Goal: Task Accomplishment & Management: Complete application form

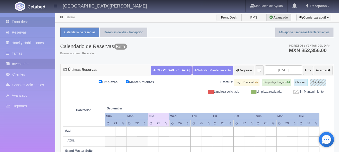
click at [35, 66] on link "Inventarios" at bounding box center [27, 64] width 55 height 10
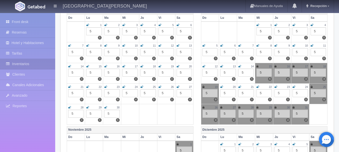
scroll to position [77, 0]
click at [306, 79] on label "3" at bounding box center [306, 79] width 4 height 4
click at [294, 67] on icon at bounding box center [294, 66] width 2 height 3
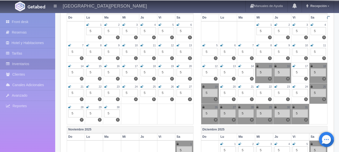
click at [312, 66] on icon at bounding box center [312, 66] width 2 height 3
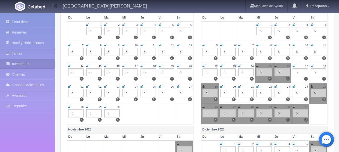
click at [203, 86] on icon at bounding box center [204, 86] width 2 height 3
click at [37, 8] on img at bounding box center [37, 7] width 18 height 4
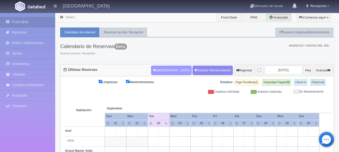
click at [157, 70] on button "[GEOGRAPHIC_DATA]" at bounding box center [171, 71] width 40 height 10
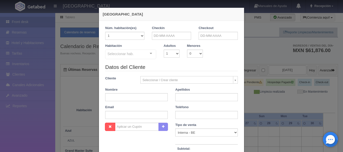
checkbox input "false"
click at [175, 52] on select "1 2 3 4 5 6 7 8 9 10" at bounding box center [172, 54] width 16 height 8
select select "2"
click at [164, 50] on select "1 2 3 4 5 6 7 8 9 10" at bounding box center [172, 54] width 16 height 8
checkbox input "false"
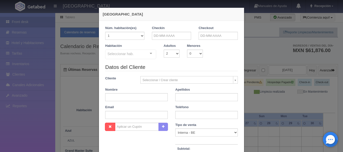
click at [145, 55] on div "Seleccionar hab. Suite con 2 camas matrimoniales-No apta para menores Suite con…" at bounding box center [130, 55] width 51 height 10
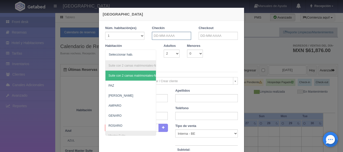
click at [181, 34] on input "text" at bounding box center [171, 36] width 39 height 8
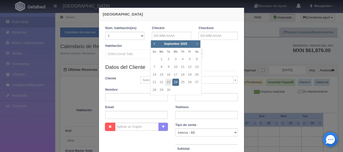
click at [199, 44] on span "Next" at bounding box center [197, 44] width 4 height 4
click at [190, 75] on link "17" at bounding box center [190, 74] width 7 height 7
type input "[DATE]"
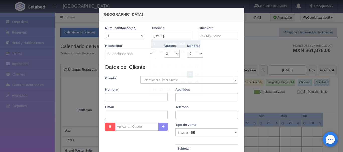
checkbox input "false"
click at [221, 36] on input "text" at bounding box center [218, 36] width 39 height 8
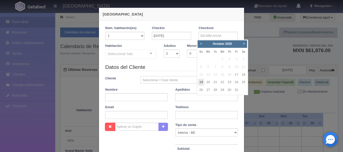
click at [201, 81] on link "19" at bounding box center [201, 82] width 7 height 7
type input "[DATE]"
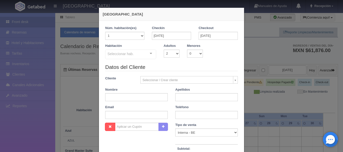
click at [140, 55] on div "Seleccionar hab." at bounding box center [130, 55] width 51 height 10
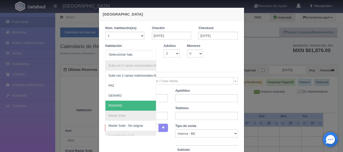
click at [122, 104] on span "ROSARIO" at bounding box center [155, 106] width 99 height 10
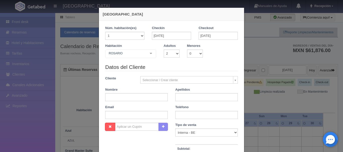
checkbox input "false"
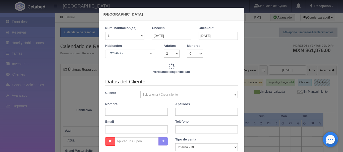
type input "9520.00"
checkbox input "false"
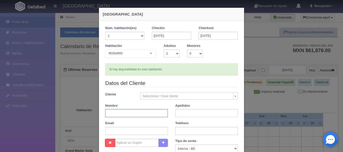
click at [132, 114] on input "text" at bounding box center [136, 114] width 63 height 8
type input "[PERSON_NAME]"
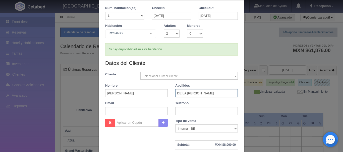
type input "DE LA [PERSON_NAME]"
drag, startPoint x: 192, startPoint y: 111, endPoint x: 135, endPoint y: 140, distance: 64.2
click at [135, 140] on form "1 Núm. habitación(es) 1 2 3 4 5 6 7 8 9 10 11 12 13 14 15 16 17 18 19 20 Checki…" at bounding box center [171, 99] width 133 height 186
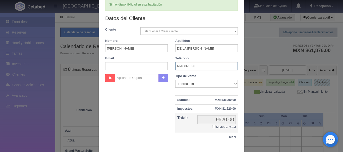
scroll to position [94, 0]
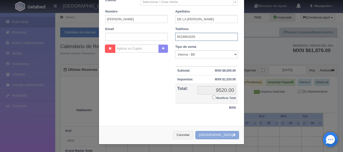
type input "6618861626"
click at [220, 134] on button "[GEOGRAPHIC_DATA]" at bounding box center [217, 135] width 44 height 8
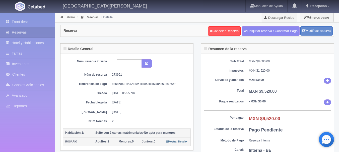
click at [28, 69] on li "Inventarios" at bounding box center [27, 64] width 55 height 11
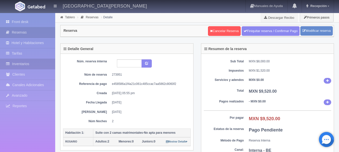
click at [26, 63] on link "Inventarios" at bounding box center [27, 64] width 55 height 10
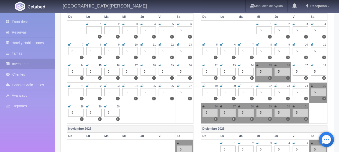
scroll to position [89, 0]
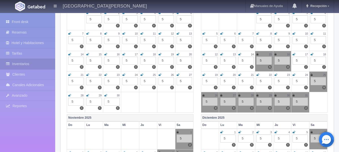
click at [293, 55] on icon at bounding box center [294, 54] width 3 height 3
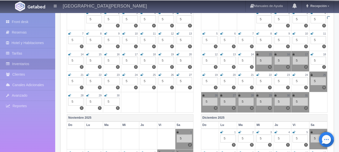
click at [313, 55] on icon at bounding box center [312, 54] width 3 height 3
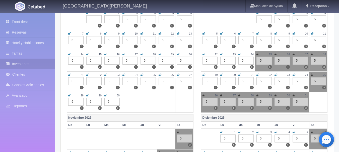
click at [204, 76] on icon at bounding box center [204, 75] width 3 height 3
